Goal: Task Accomplishment & Management: Use online tool/utility

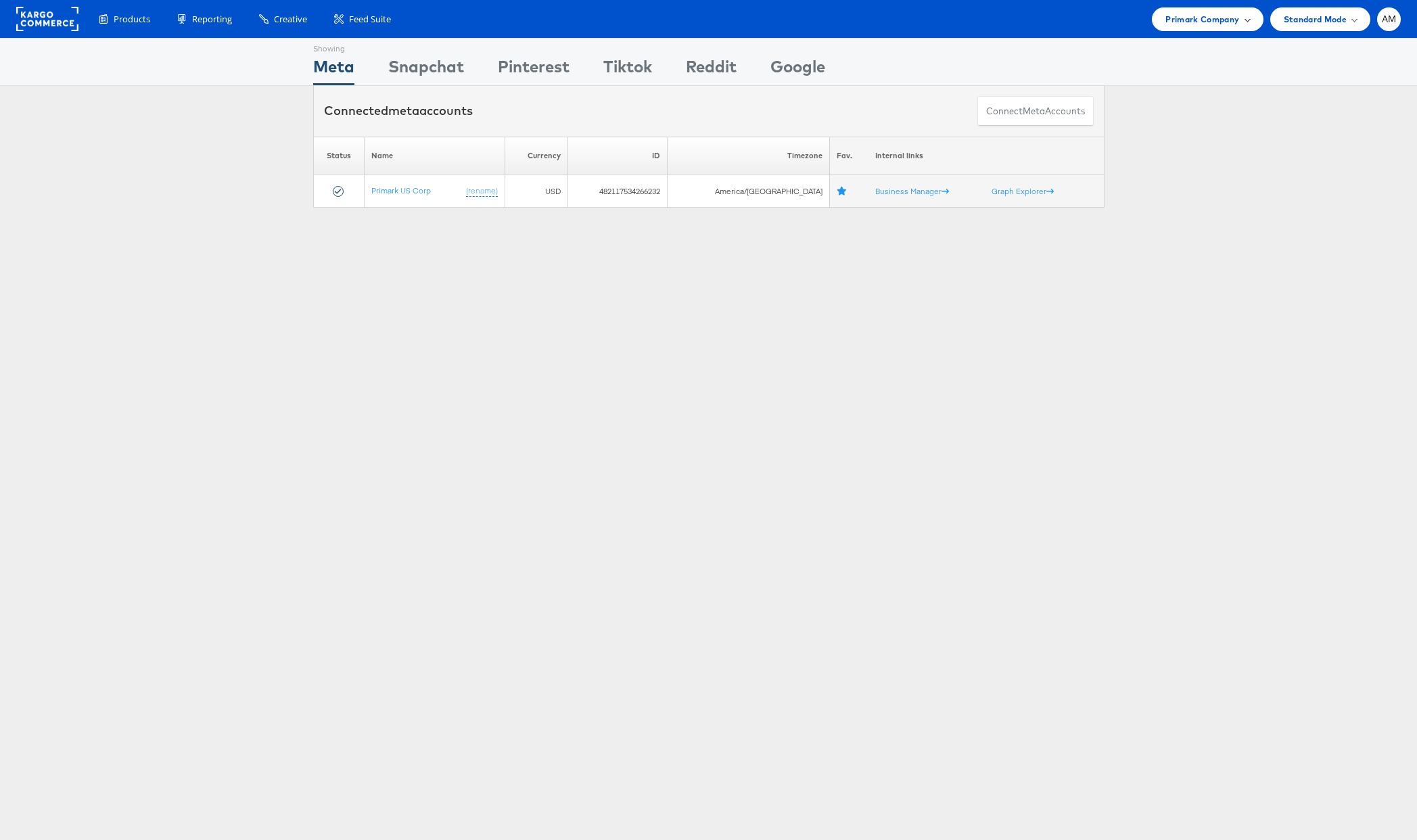
click at [1179, 22] on span "Primark Company" at bounding box center [1202, 19] width 74 height 14
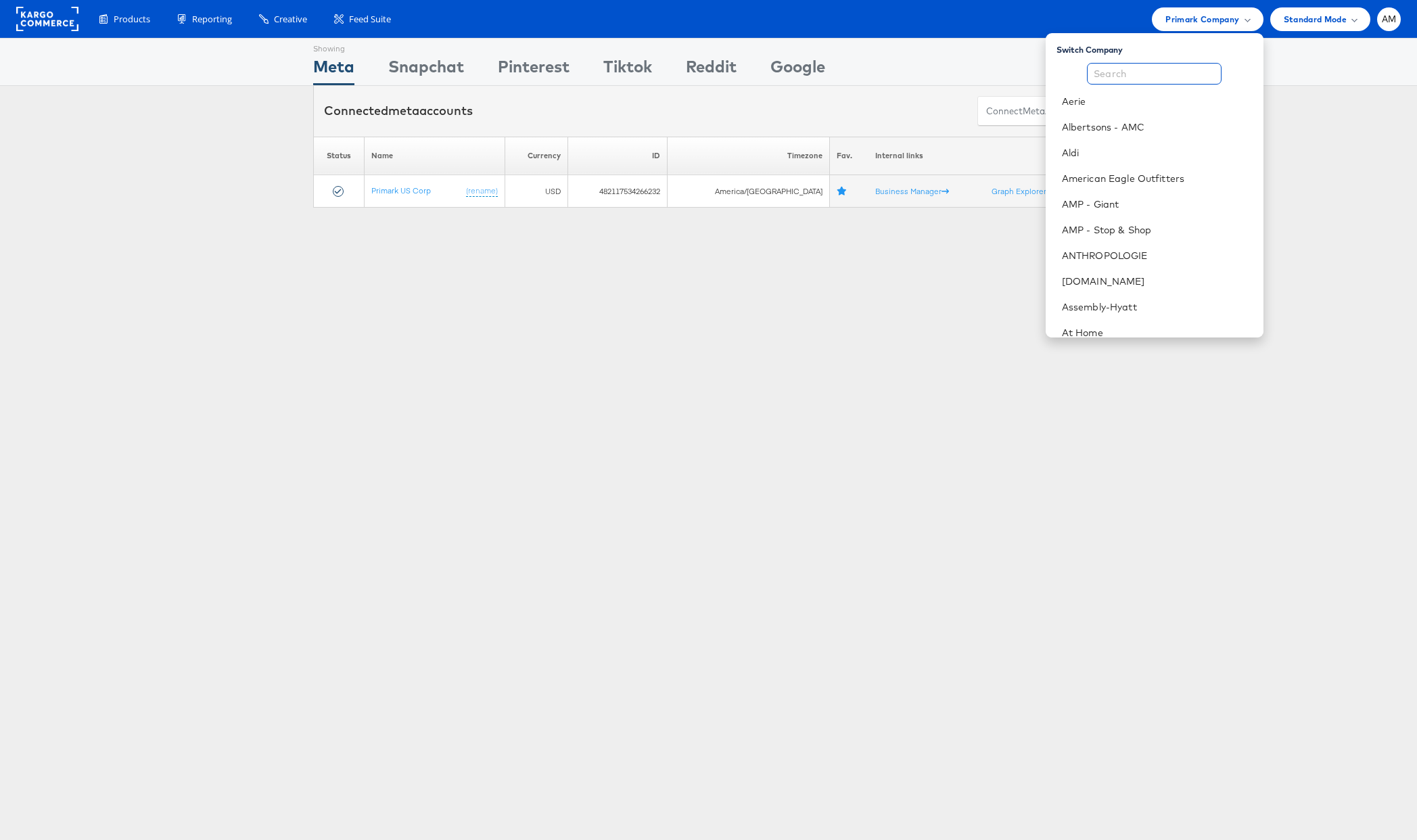
click at [1161, 70] on input "text" at bounding box center [1154, 74] width 135 height 21
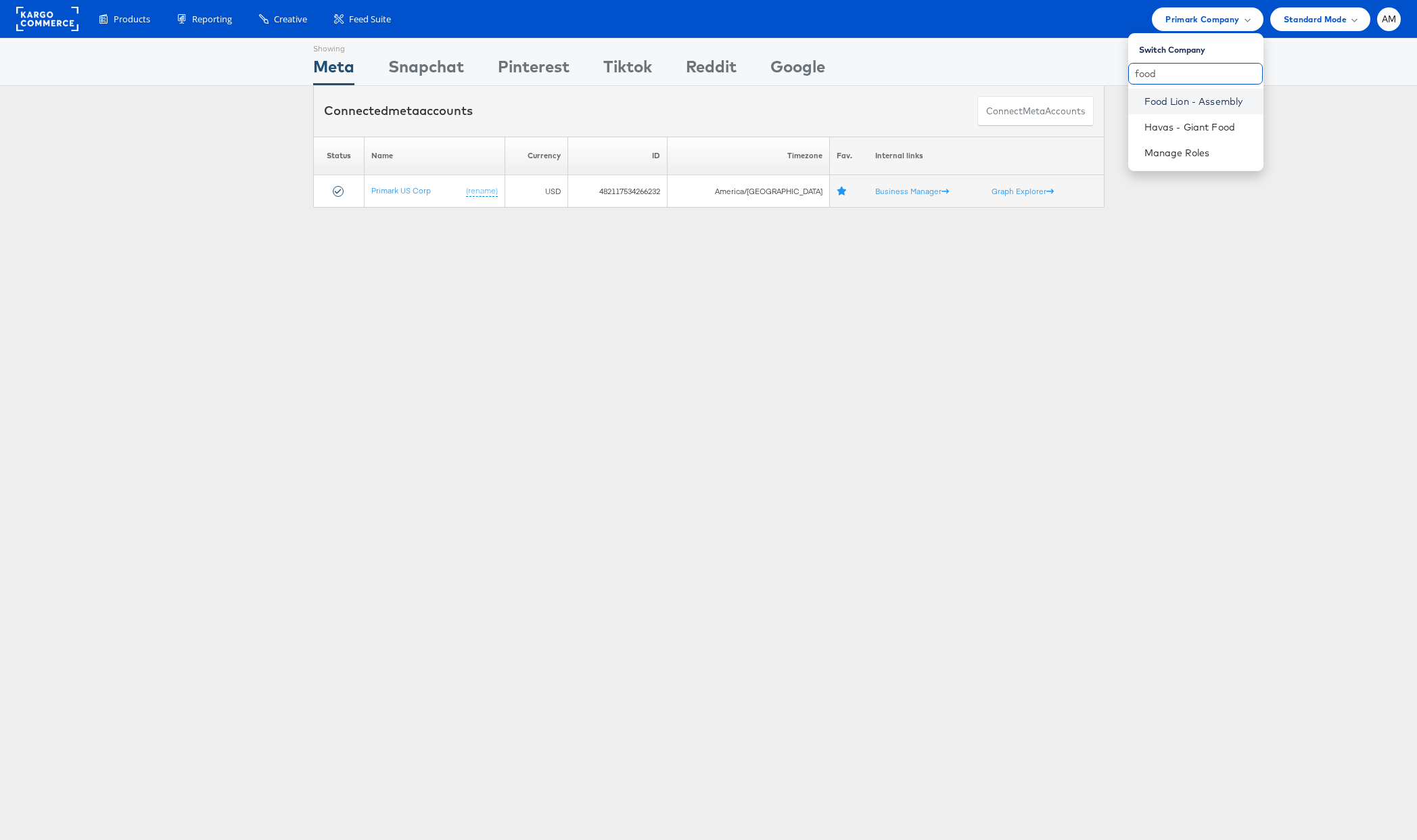
type input "food"
click at [1163, 101] on link "Food Lion - Assembly" at bounding box center [1199, 101] width 108 height 13
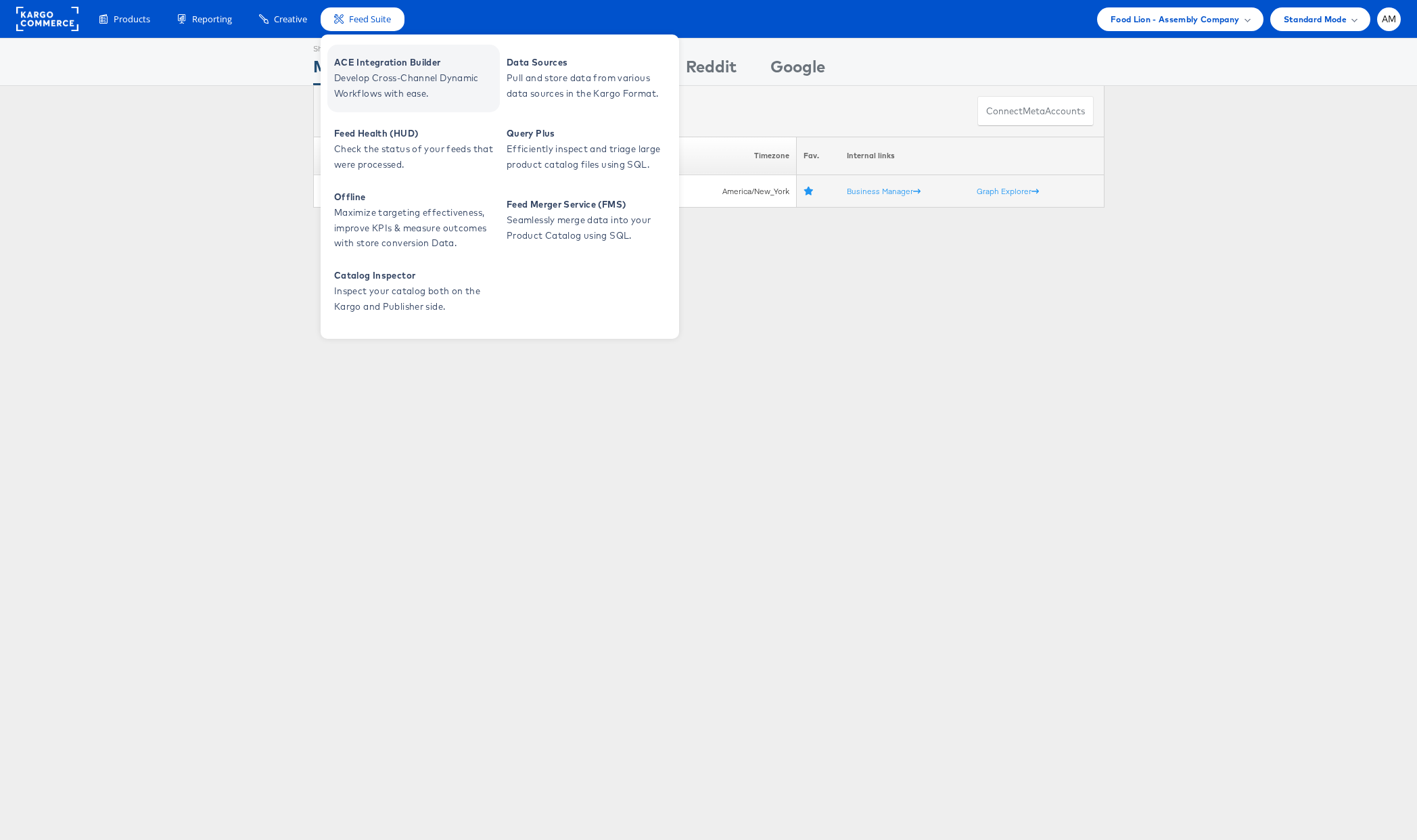
click at [363, 59] on span "ACE Integration Builder" at bounding box center [415, 62] width 162 height 16
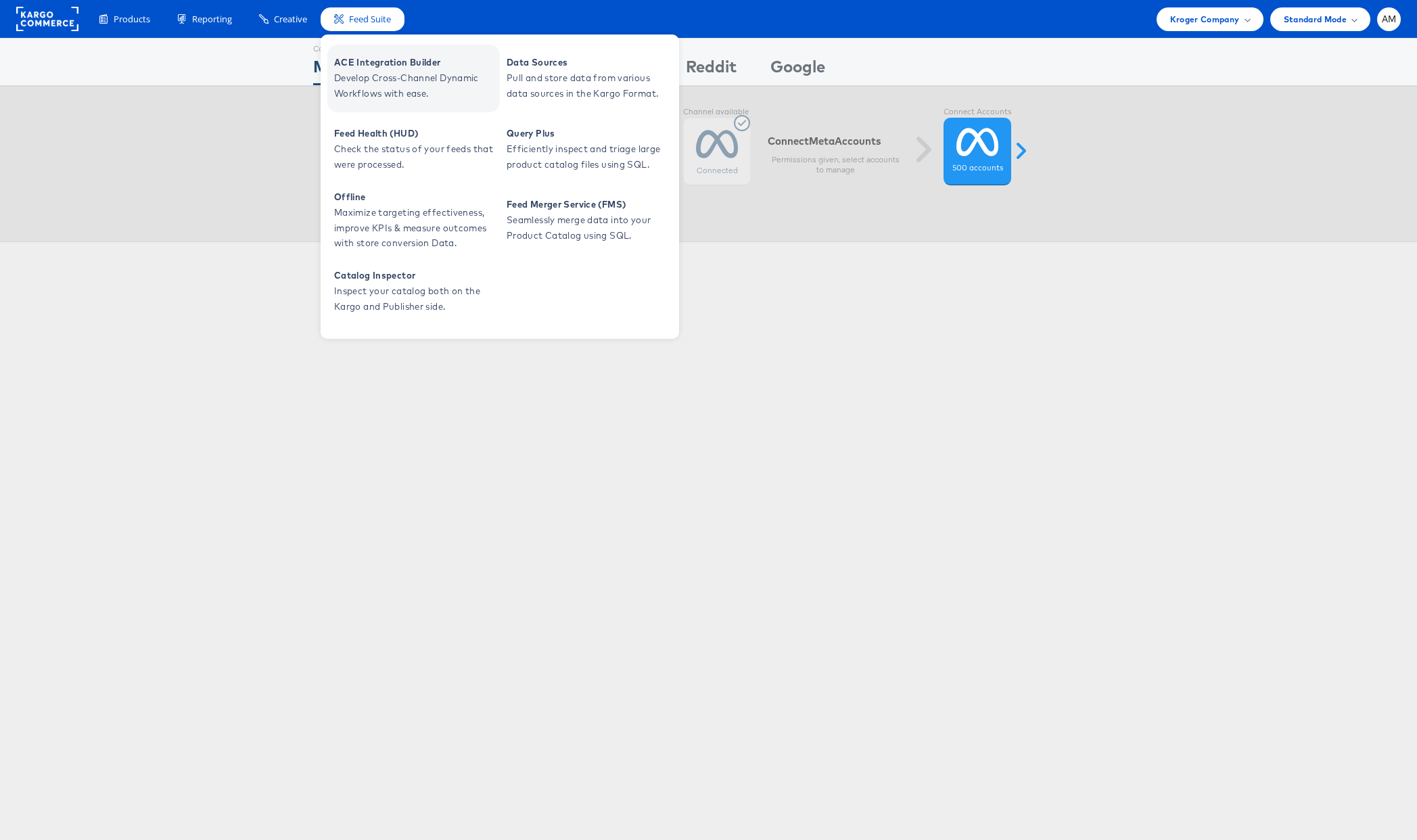
click at [363, 82] on span "Develop Cross-Channel Dynamic Workflows with ease." at bounding box center [415, 85] width 162 height 31
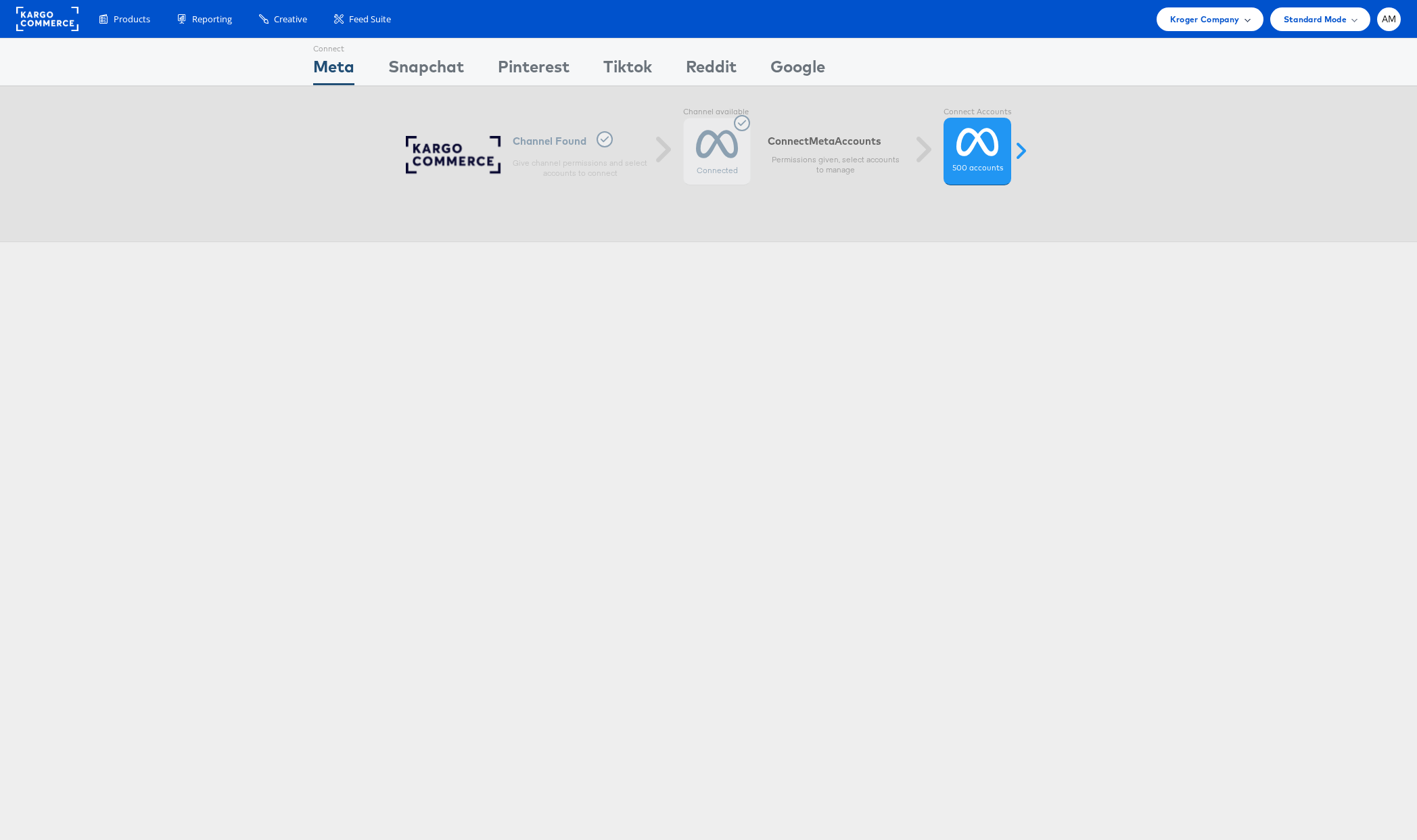
click at [1202, 21] on span "Kroger Company" at bounding box center [1205, 19] width 70 height 14
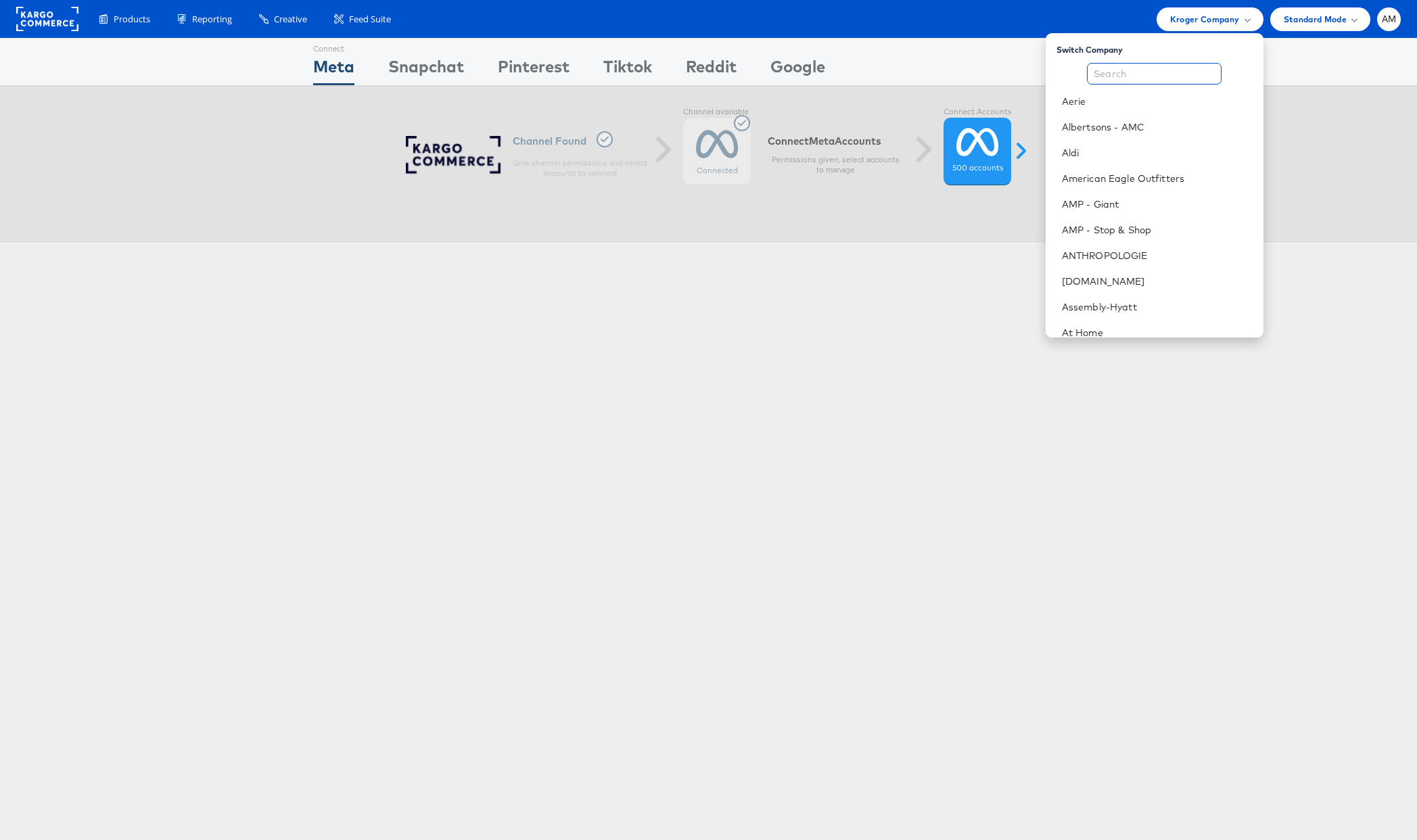
click at [1165, 70] on input "text" at bounding box center [1154, 74] width 135 height 21
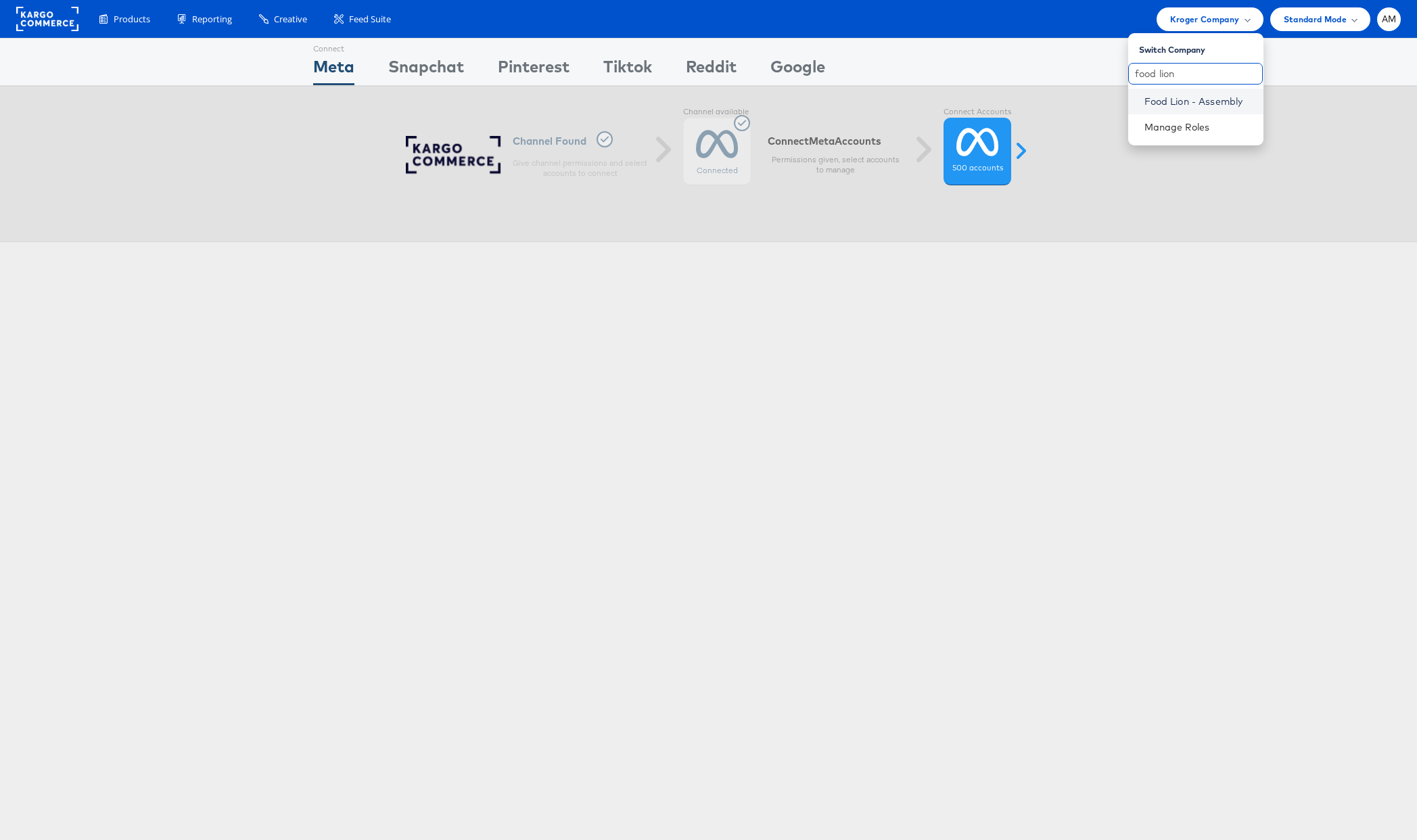
type input "food lion"
click at [1169, 97] on link "Food Lion - Assembly" at bounding box center [1199, 101] width 108 height 13
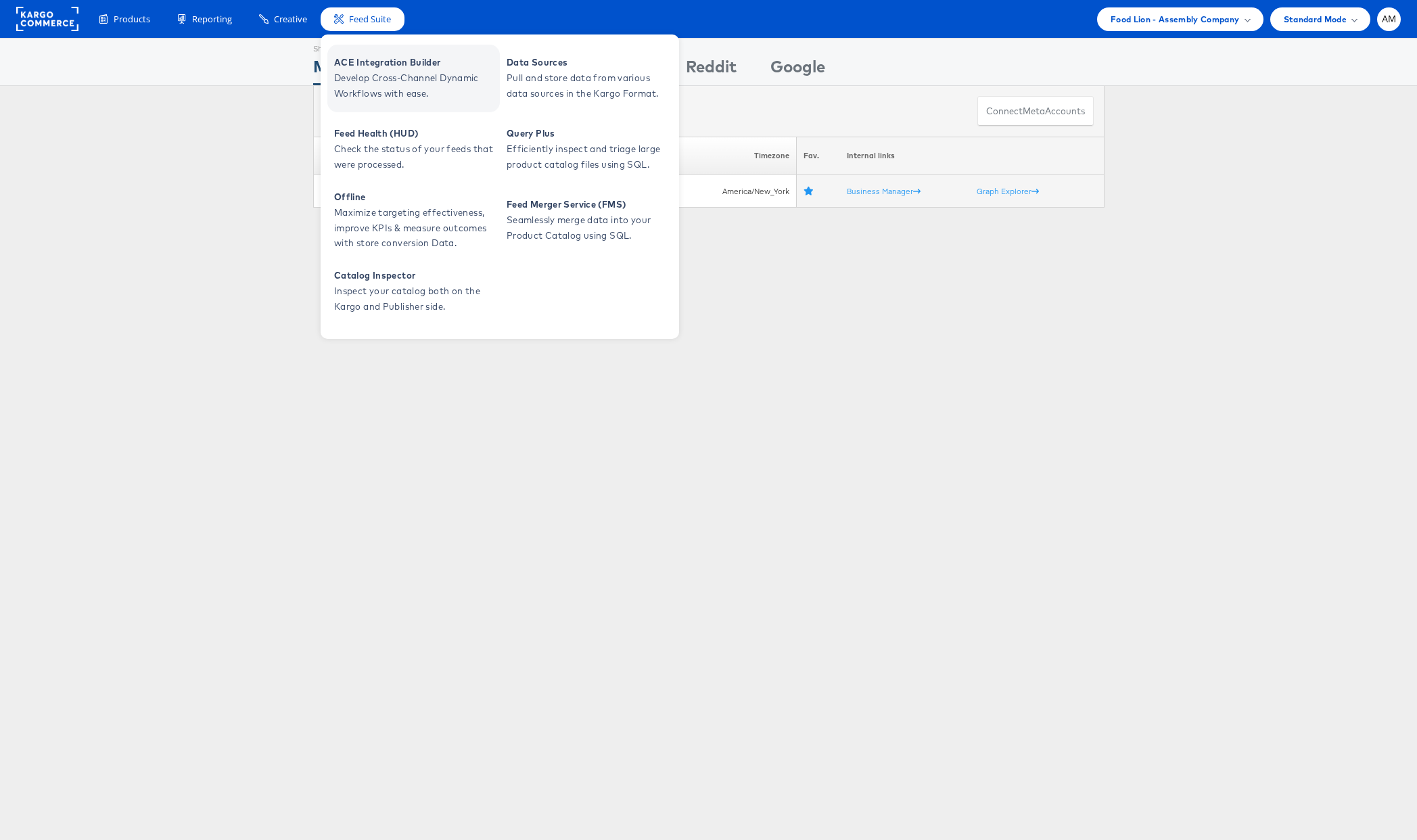
click at [362, 62] on span "ACE Integration Builder" at bounding box center [415, 62] width 162 height 16
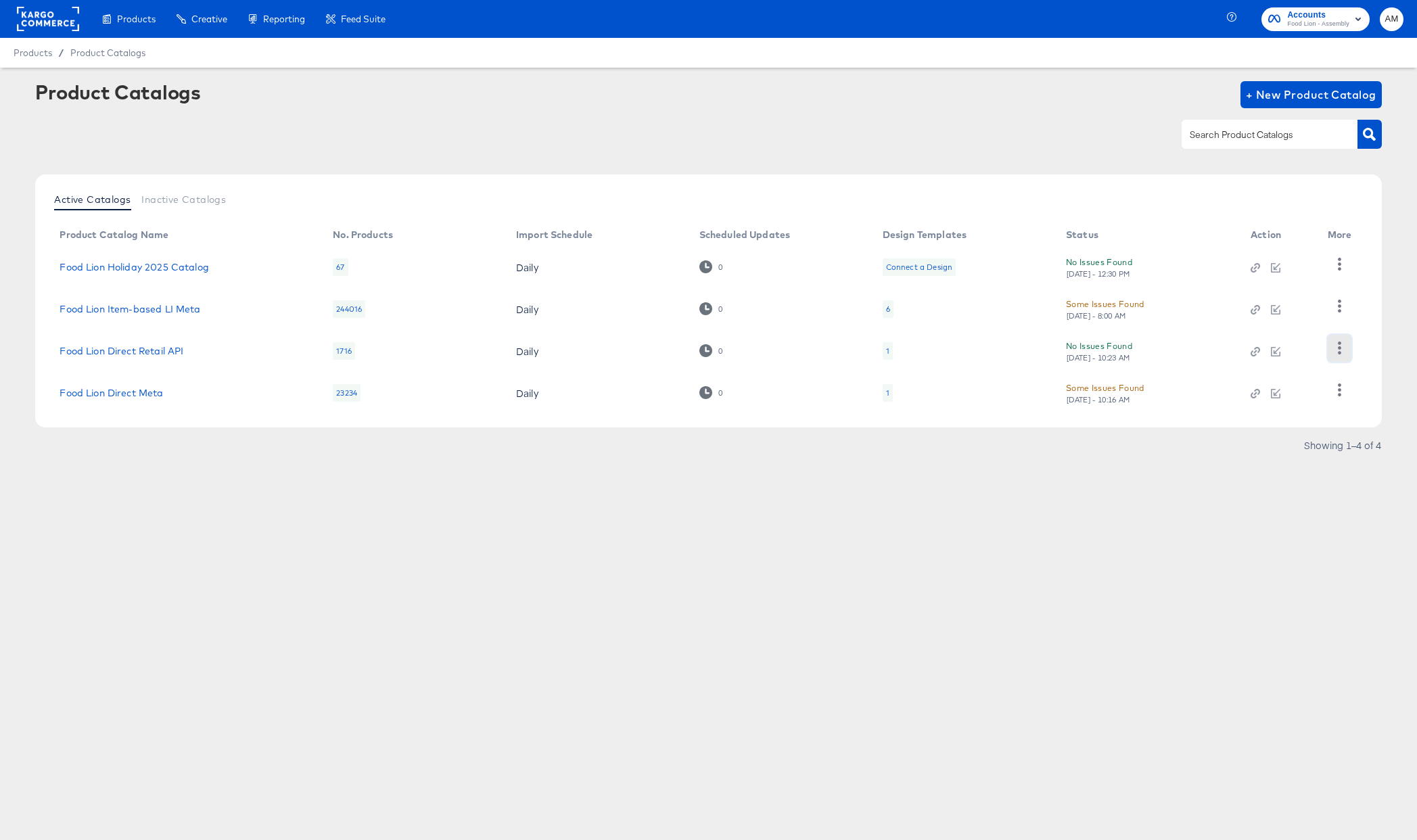
click at [1337, 351] on icon "button" at bounding box center [1339, 348] width 13 height 13
click at [1279, 282] on div "HUD Checks (Internal)" at bounding box center [1283, 279] width 135 height 21
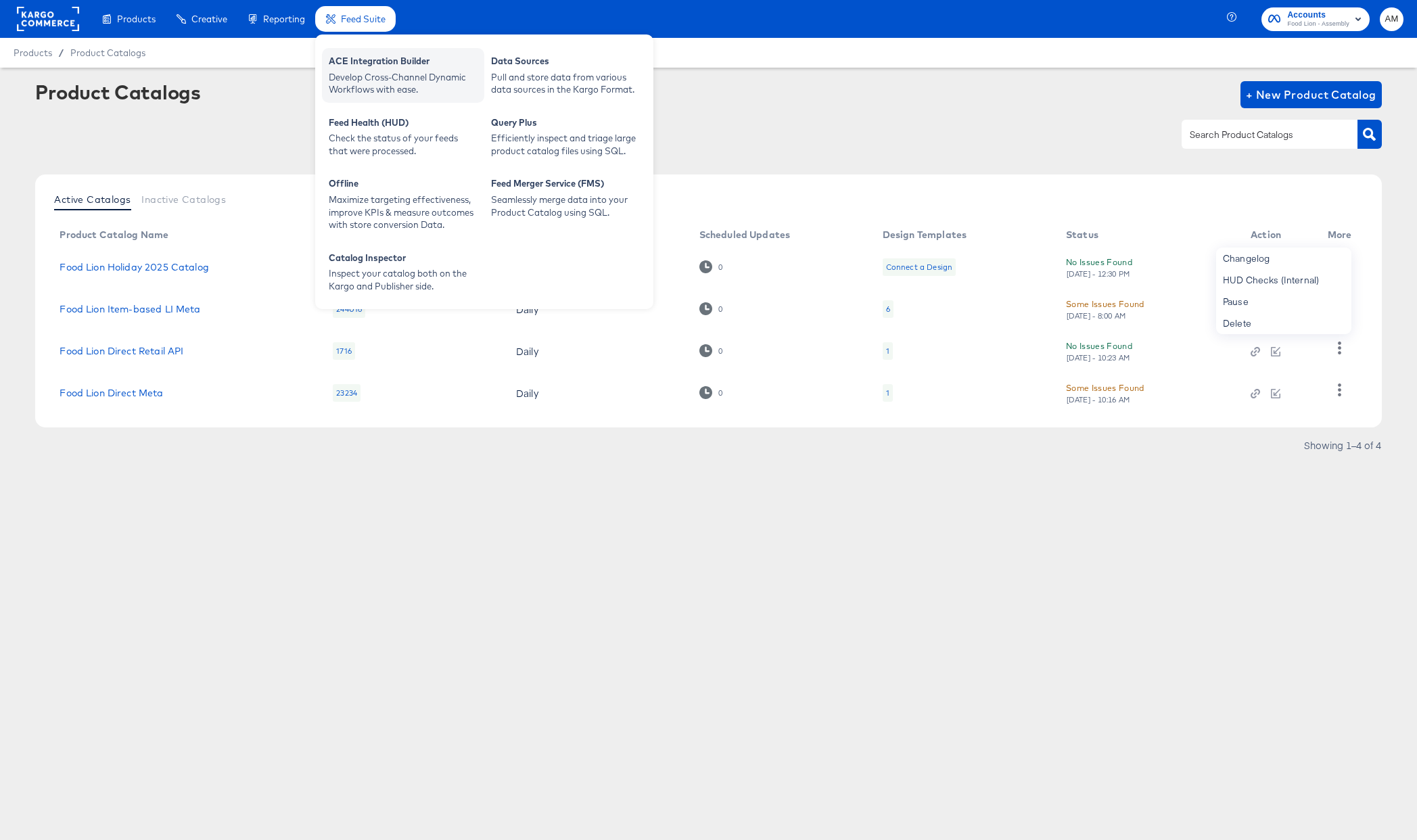
click at [382, 86] on div "Develop Cross-Channel Dynamic Workflows with ease." at bounding box center [404, 84] width 149 height 25
